Goal: Information Seeking & Learning: Learn about a topic

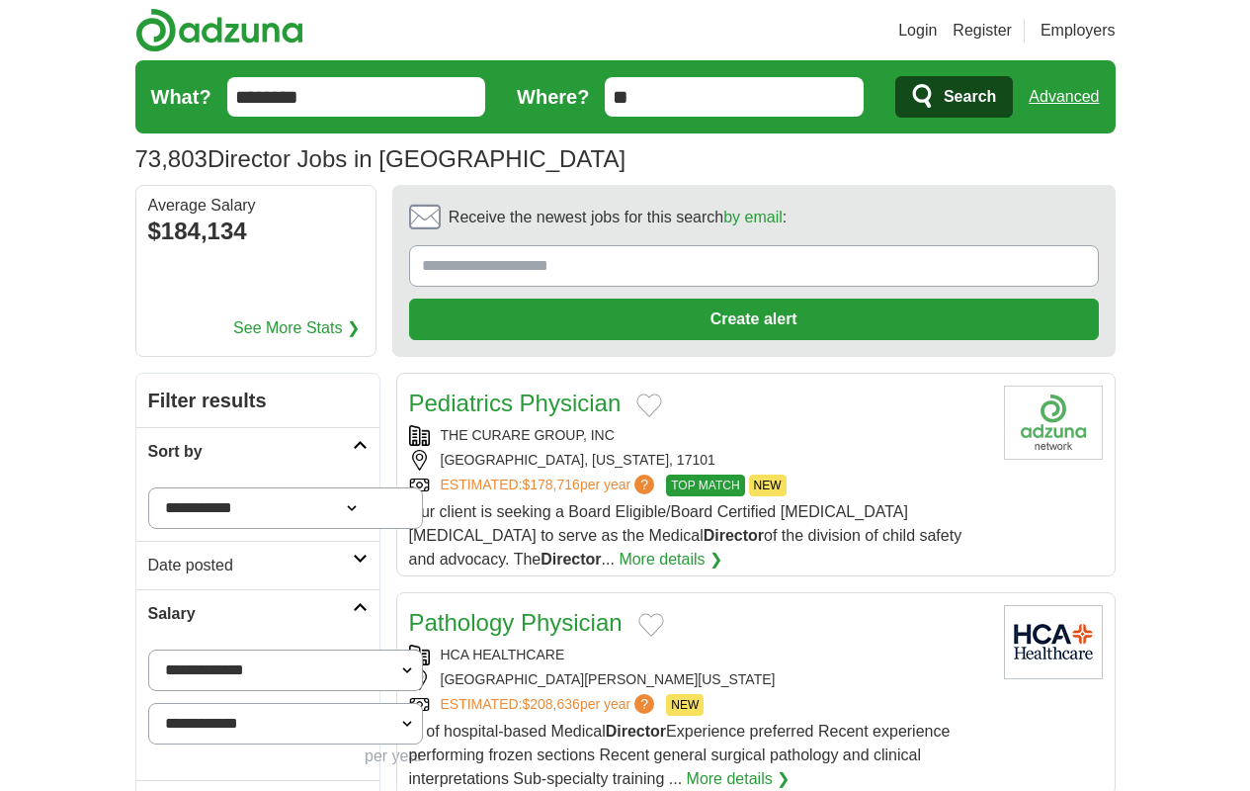
scroll to position [2401, 0]
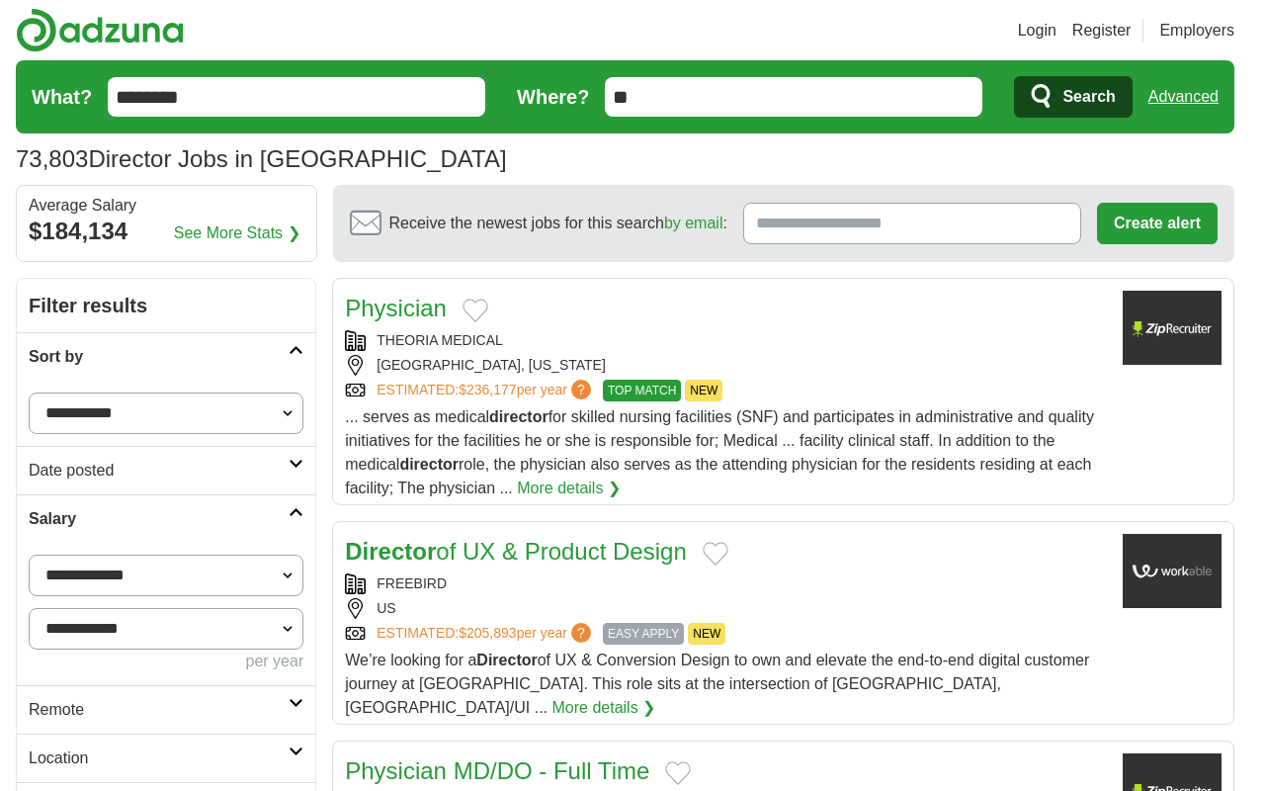
scroll to position [2437, 0]
